Goal: Task Accomplishment & Management: Use online tool/utility

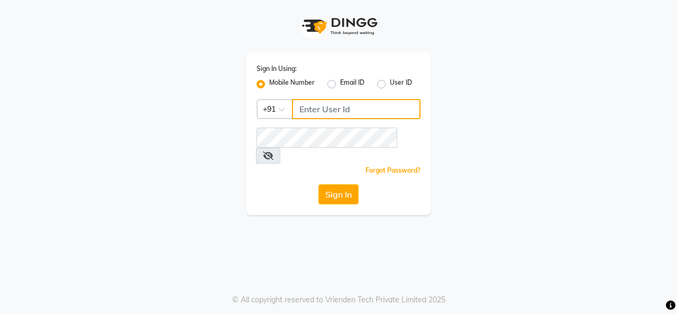
type input "9643101208"
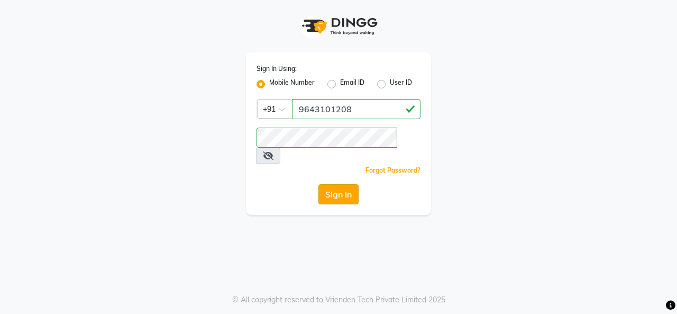
click at [337, 184] on button "Sign In" at bounding box center [338, 194] width 40 height 20
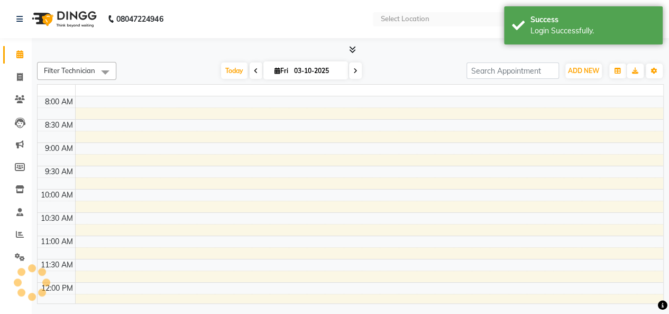
select select "en"
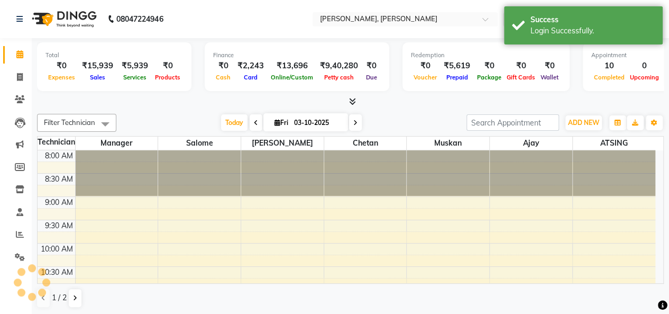
scroll to position [442, 0]
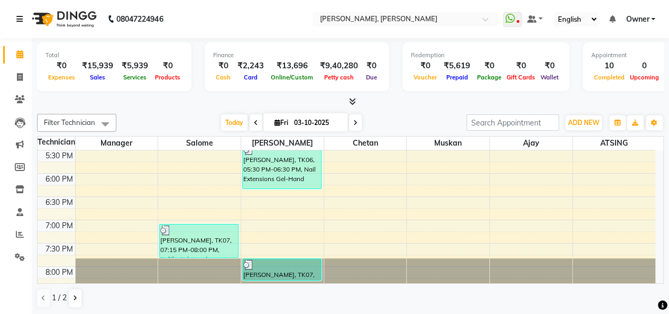
click at [22, 17] on icon at bounding box center [19, 18] width 6 height 7
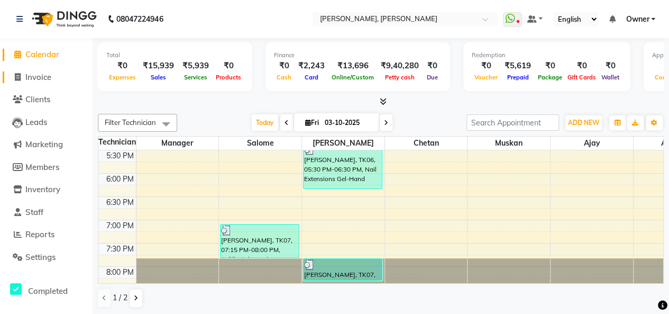
click at [46, 79] on span "Invoice" at bounding box center [38, 77] width 26 height 10
select select "service"
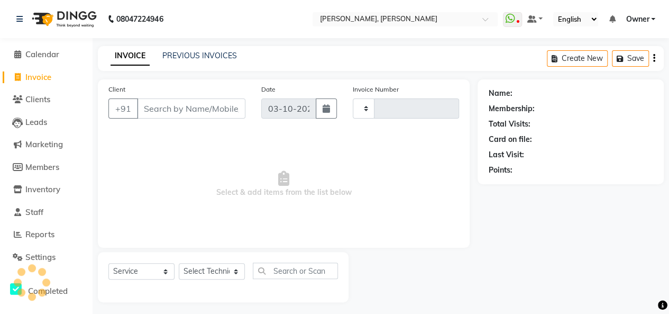
type input "0965"
select select "5749"
click at [183, 57] on link "PREVIOUS INVOICES" at bounding box center [199, 56] width 75 height 10
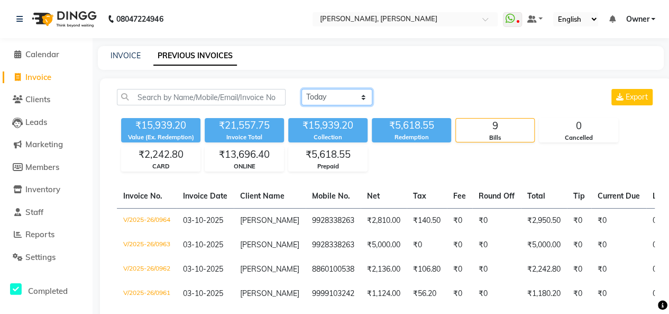
click at [328, 99] on select "[DATE] [DATE] Custom Range" at bounding box center [336, 97] width 71 height 16
select select "range"
click at [301, 89] on select "[DATE] [DATE] Custom Range" at bounding box center [336, 97] width 71 height 16
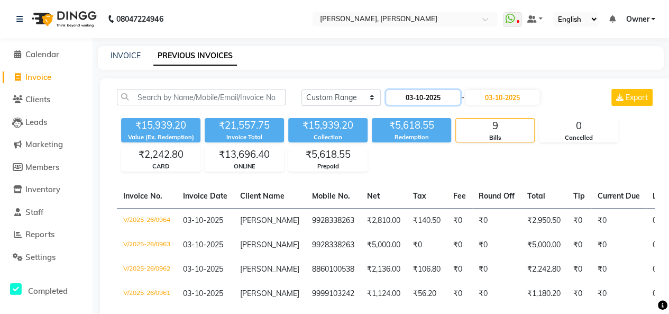
click at [440, 101] on input "03-10-2025" at bounding box center [423, 97] width 74 height 15
select select "10"
select select "2025"
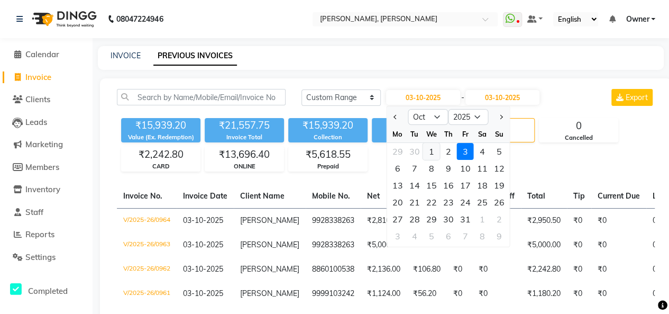
click at [433, 151] on div "1" at bounding box center [431, 151] width 17 height 17
type input "01-10-2025"
